Goal: Transaction & Acquisition: Download file/media

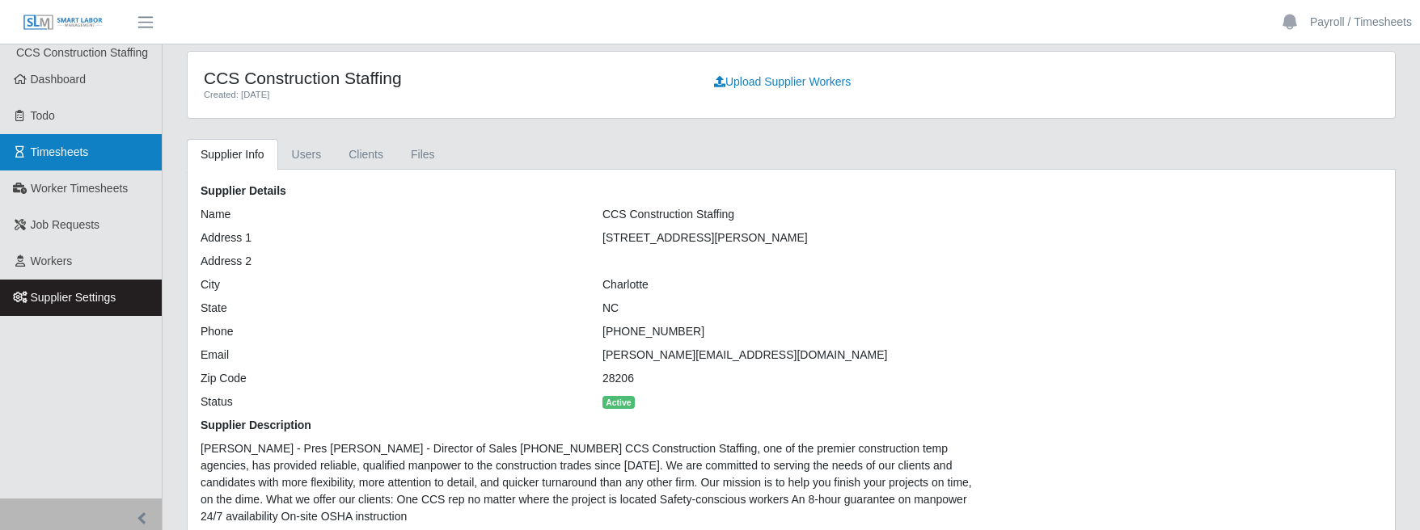
click at [103, 152] on link "Timesheets" at bounding box center [81, 152] width 162 height 36
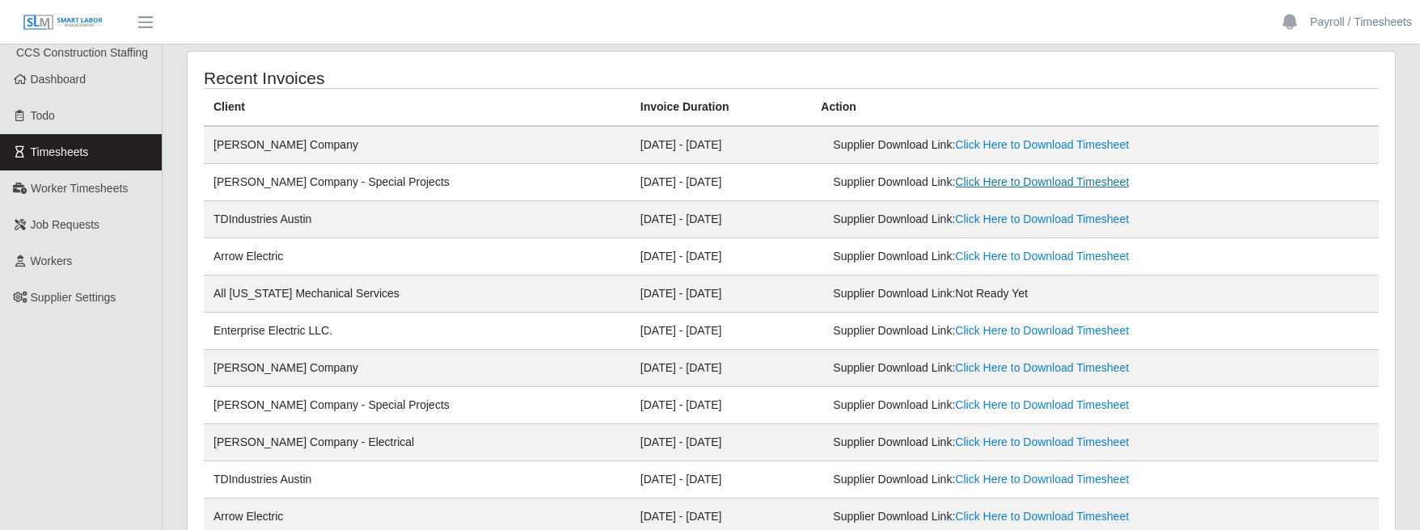
click at [1039, 177] on link "Click Here to Download Timesheet" at bounding box center [1042, 181] width 174 height 13
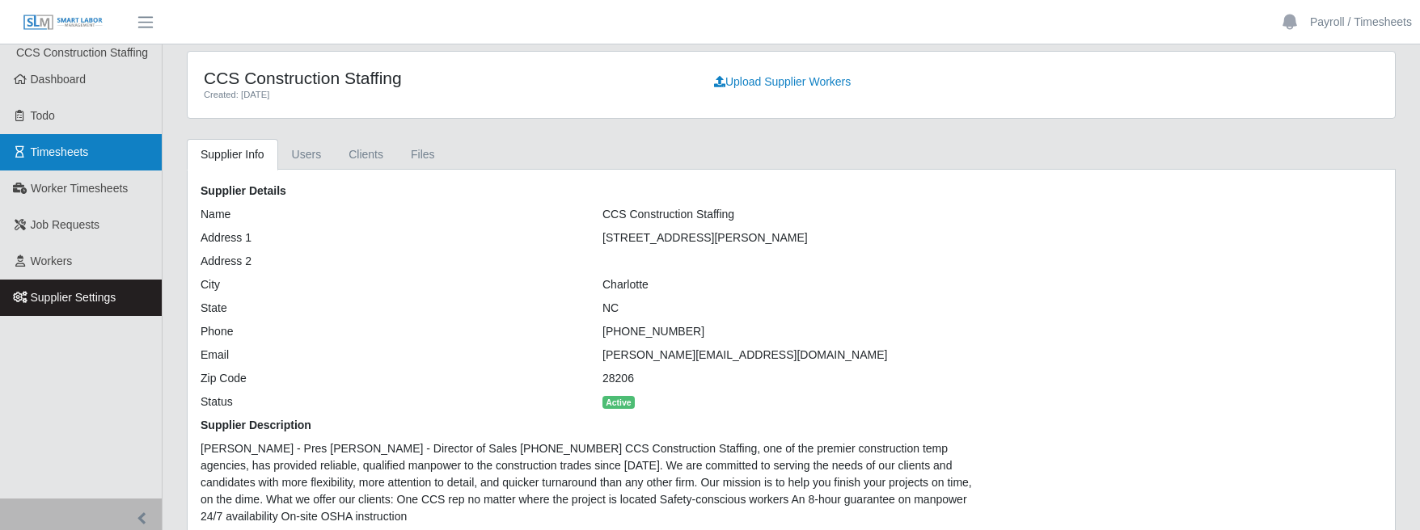
click at [82, 158] on span "Timesheets" at bounding box center [60, 152] width 58 height 13
